Goal: Task Accomplishment & Management: Manage account settings

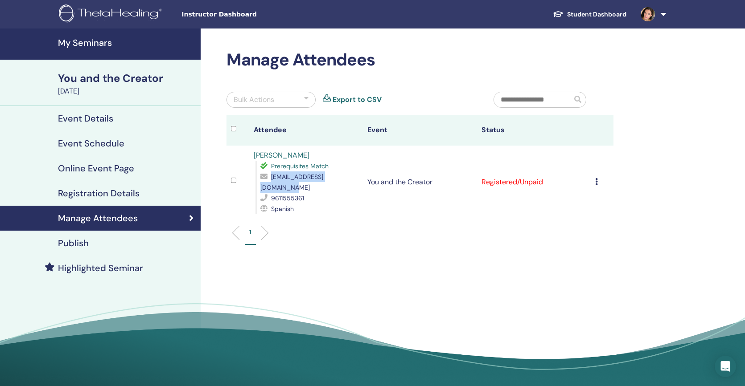
drag, startPoint x: 270, startPoint y: 176, endPoint x: 354, endPoint y: 177, distance: 83.8
click at [354, 177] on div "arocajauregui@hotmail.com" at bounding box center [309, 182] width 98 height 21
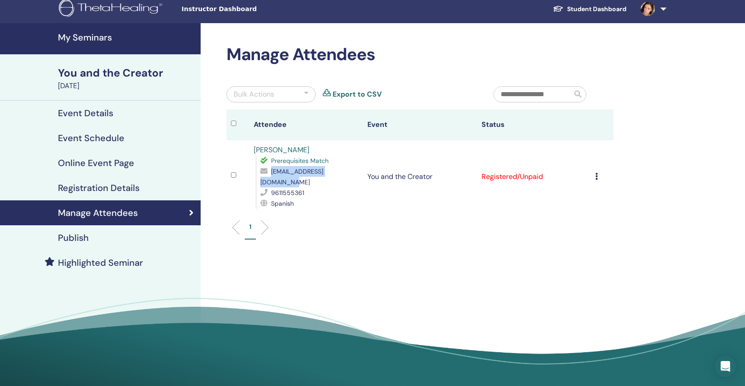
scroll to position [7, 0]
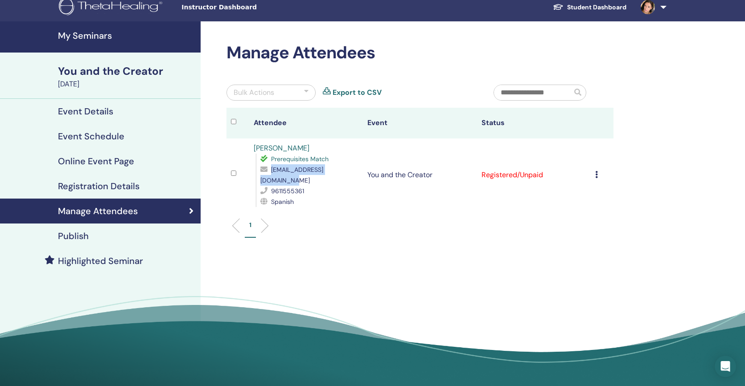
copy div "arocajauregui@hotmail.com"
click at [100, 110] on h4 "Event Details" at bounding box center [85, 111] width 55 height 11
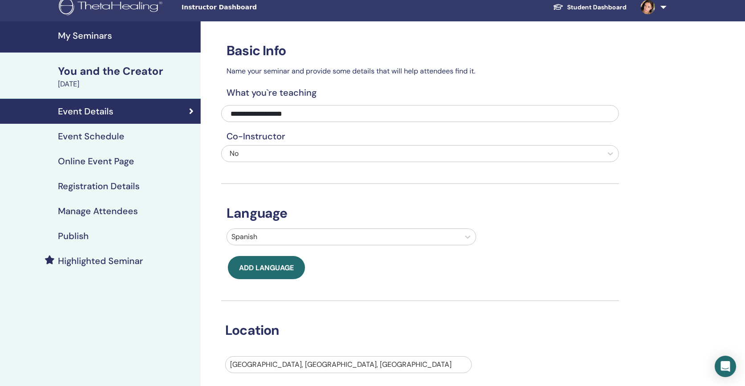
click at [98, 36] on h4 "My Seminars" at bounding box center [126, 35] width 137 height 11
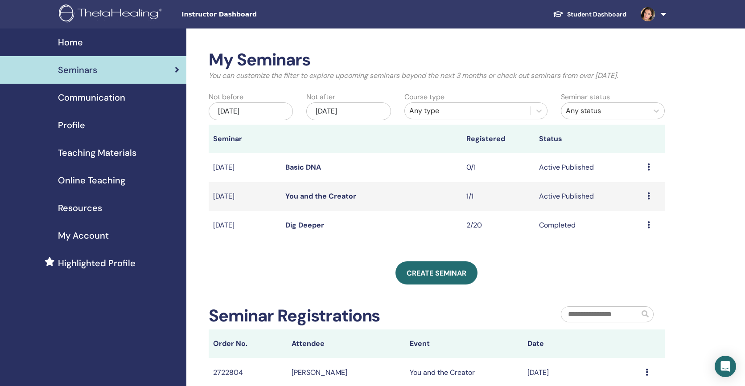
click at [303, 194] on link "You and the Creator" at bounding box center [320, 196] width 71 height 9
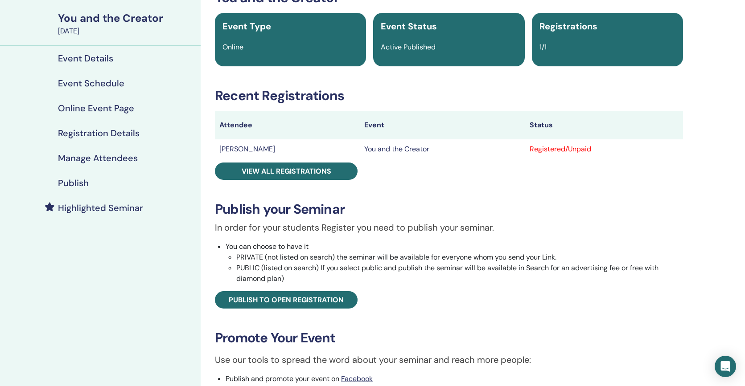
scroll to position [59, 0]
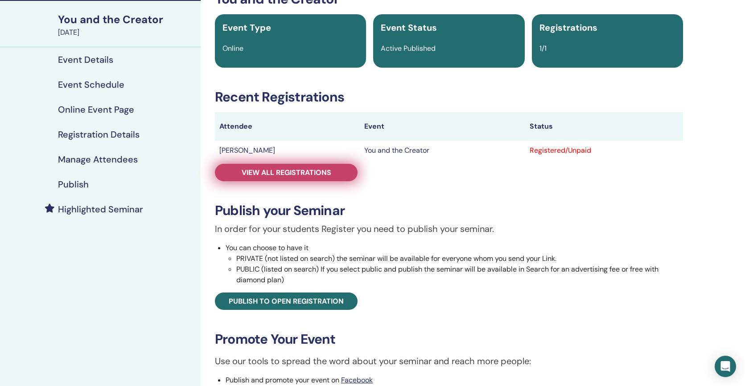
click at [278, 170] on span "View all registrations" at bounding box center [287, 172] width 90 height 9
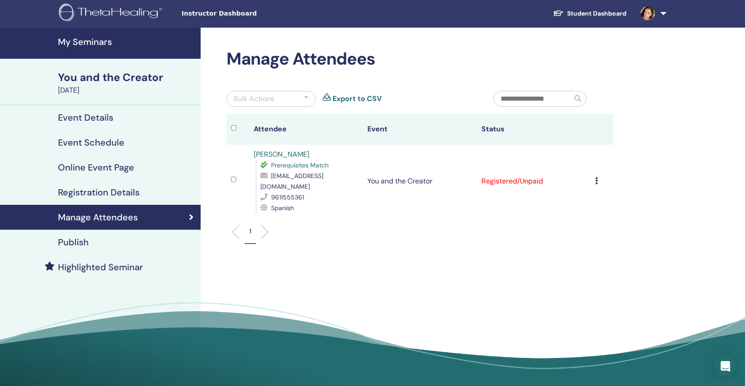
scroll to position [1, 0]
